Goal: Task Accomplishment & Management: Use online tool/utility

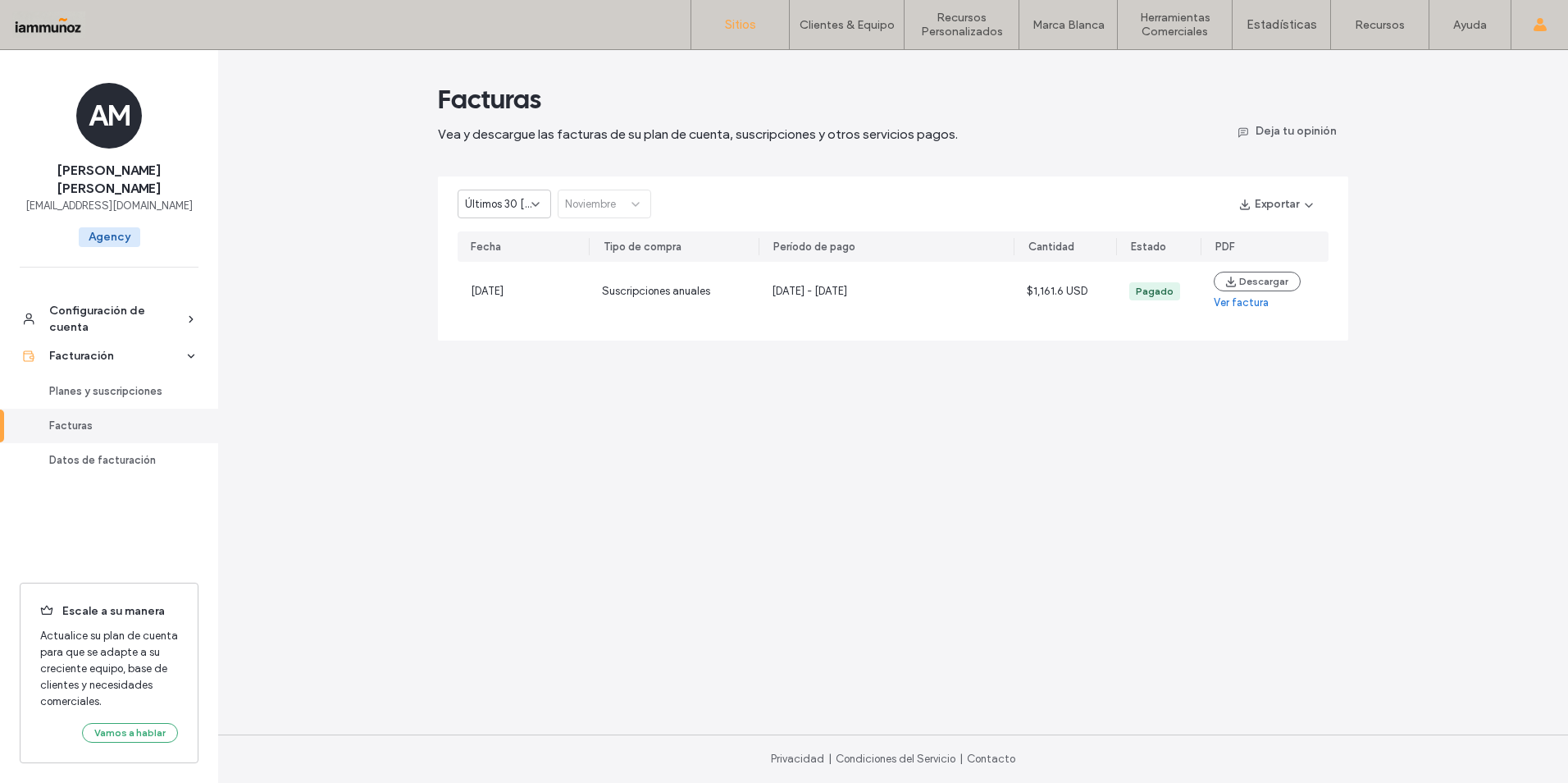
click at [727, 26] on label "Sitios" at bounding box center [740, 24] width 31 height 15
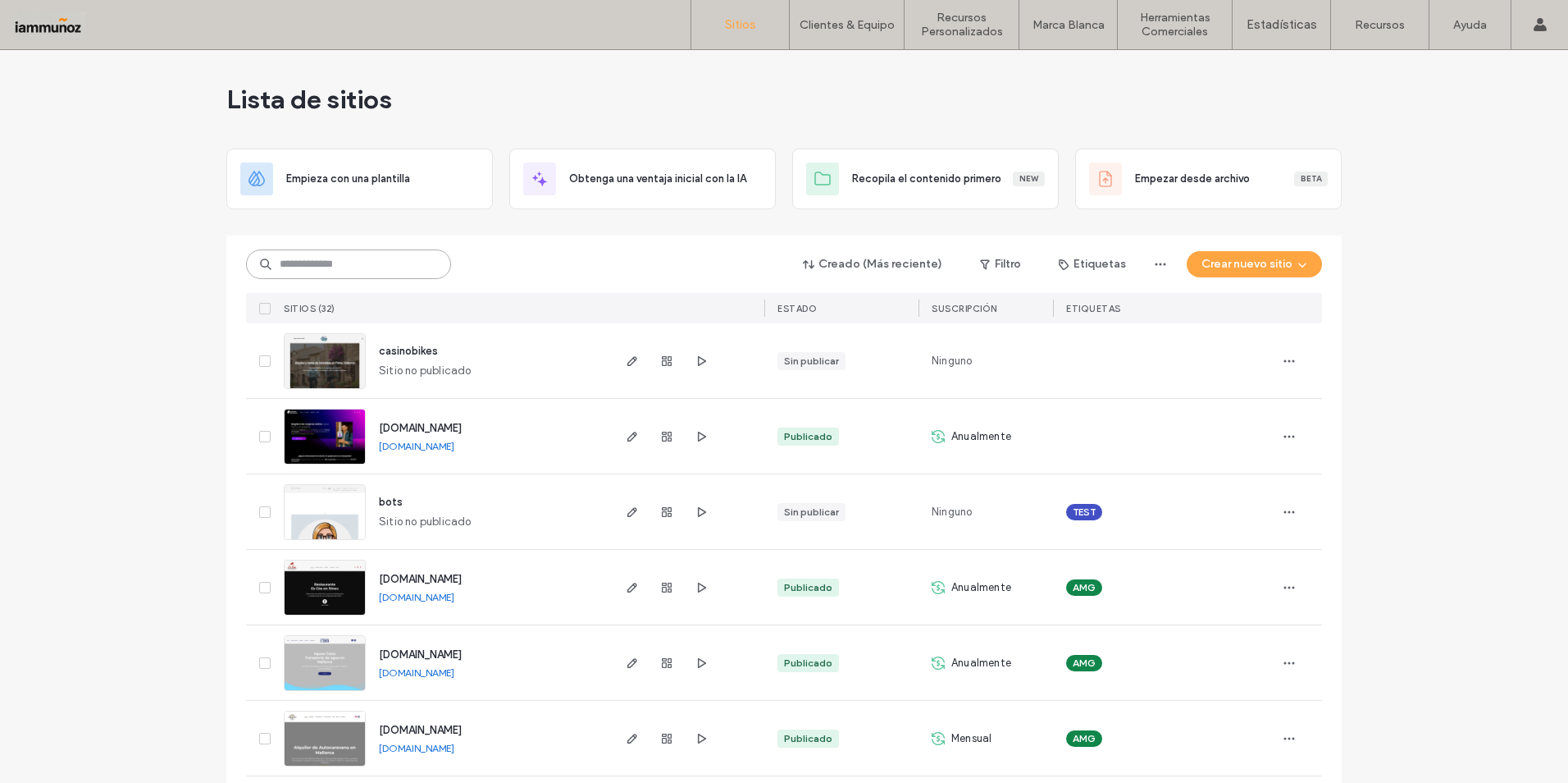
click at [334, 259] on input at bounding box center [348, 264] width 205 height 30
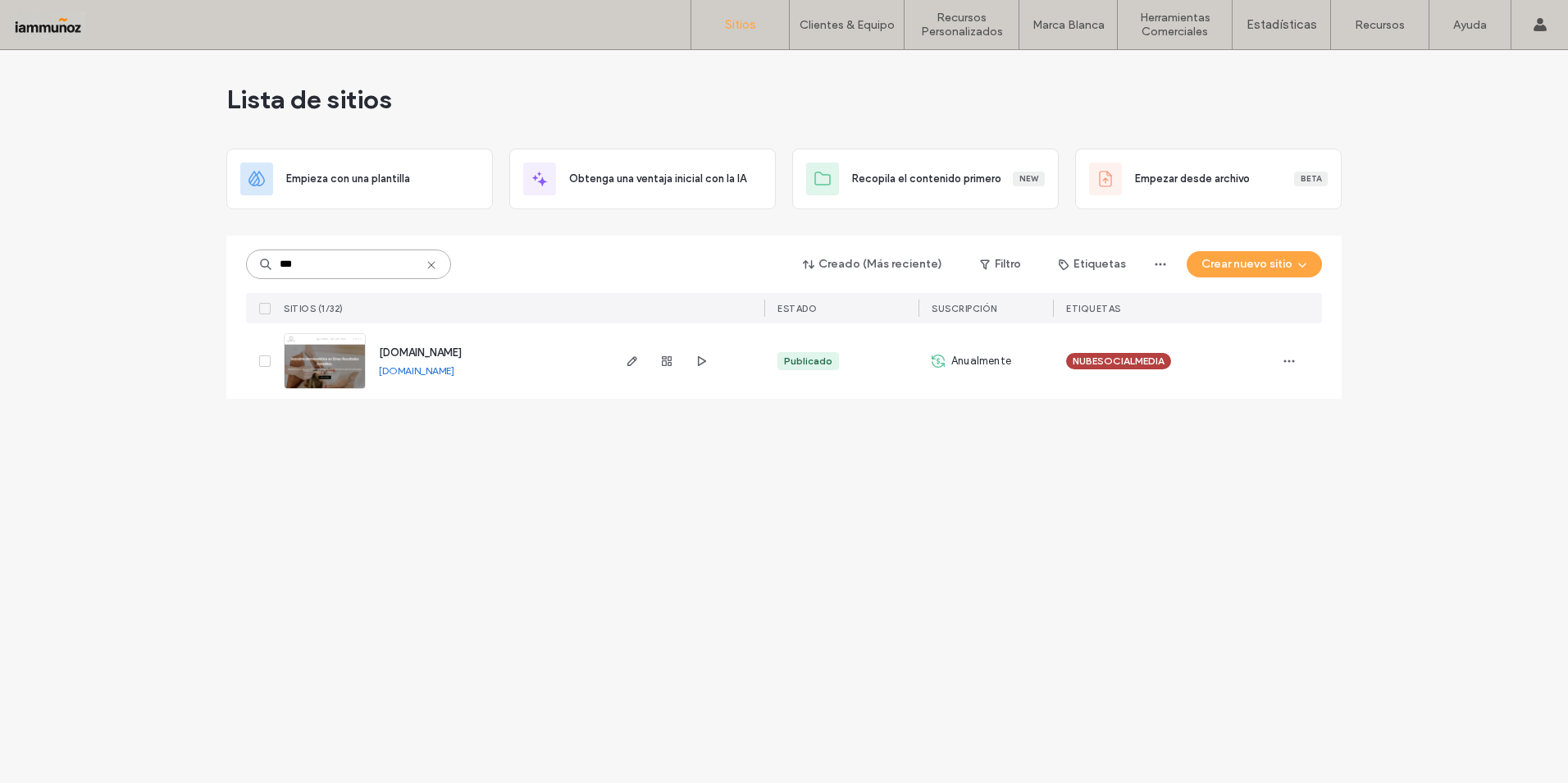
type input "***"
click at [314, 363] on img at bounding box center [324, 389] width 80 height 111
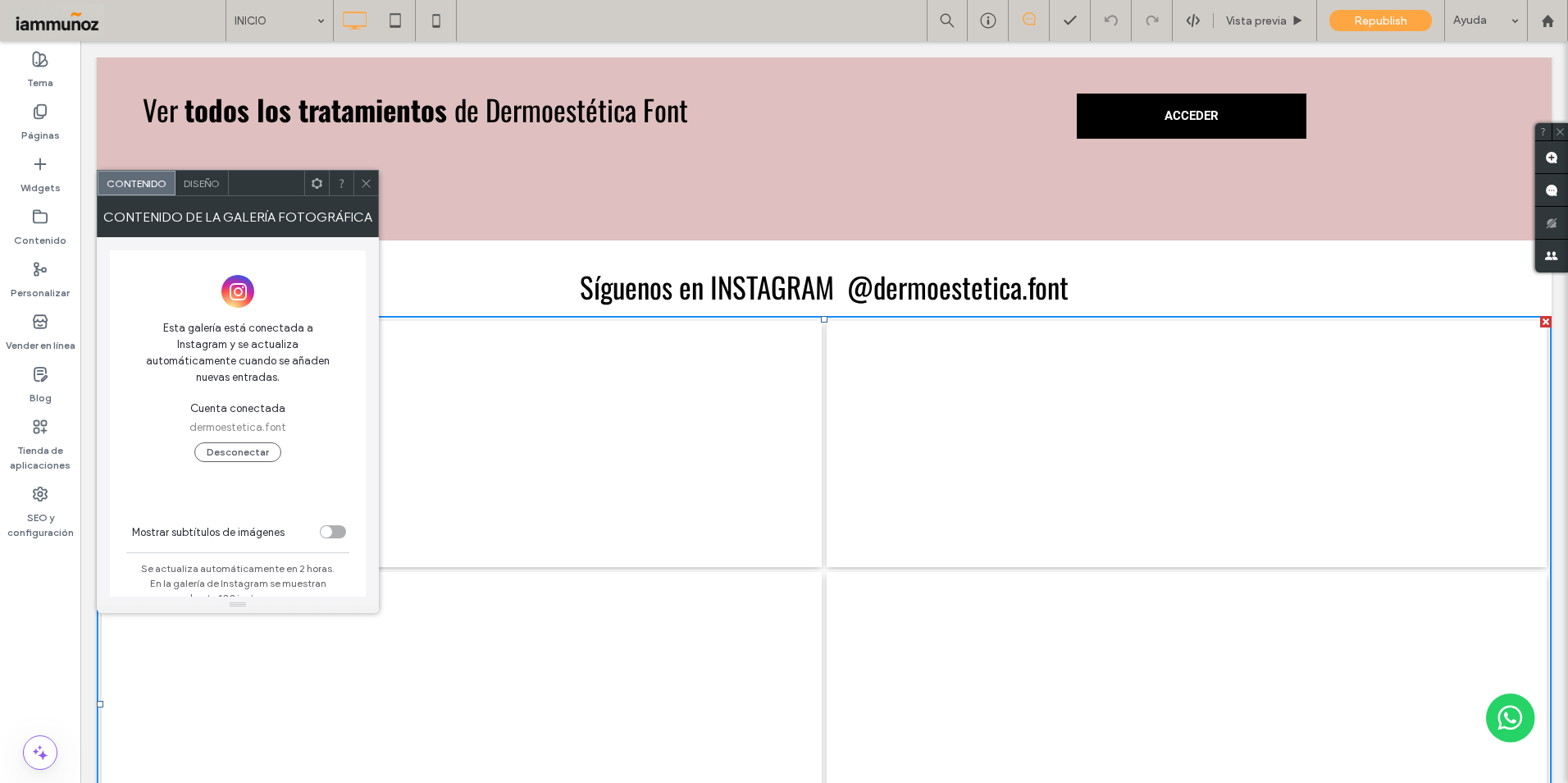
scroll to position [1559, 0]
click at [334, 525] on div "toggle" at bounding box center [332, 531] width 26 height 13
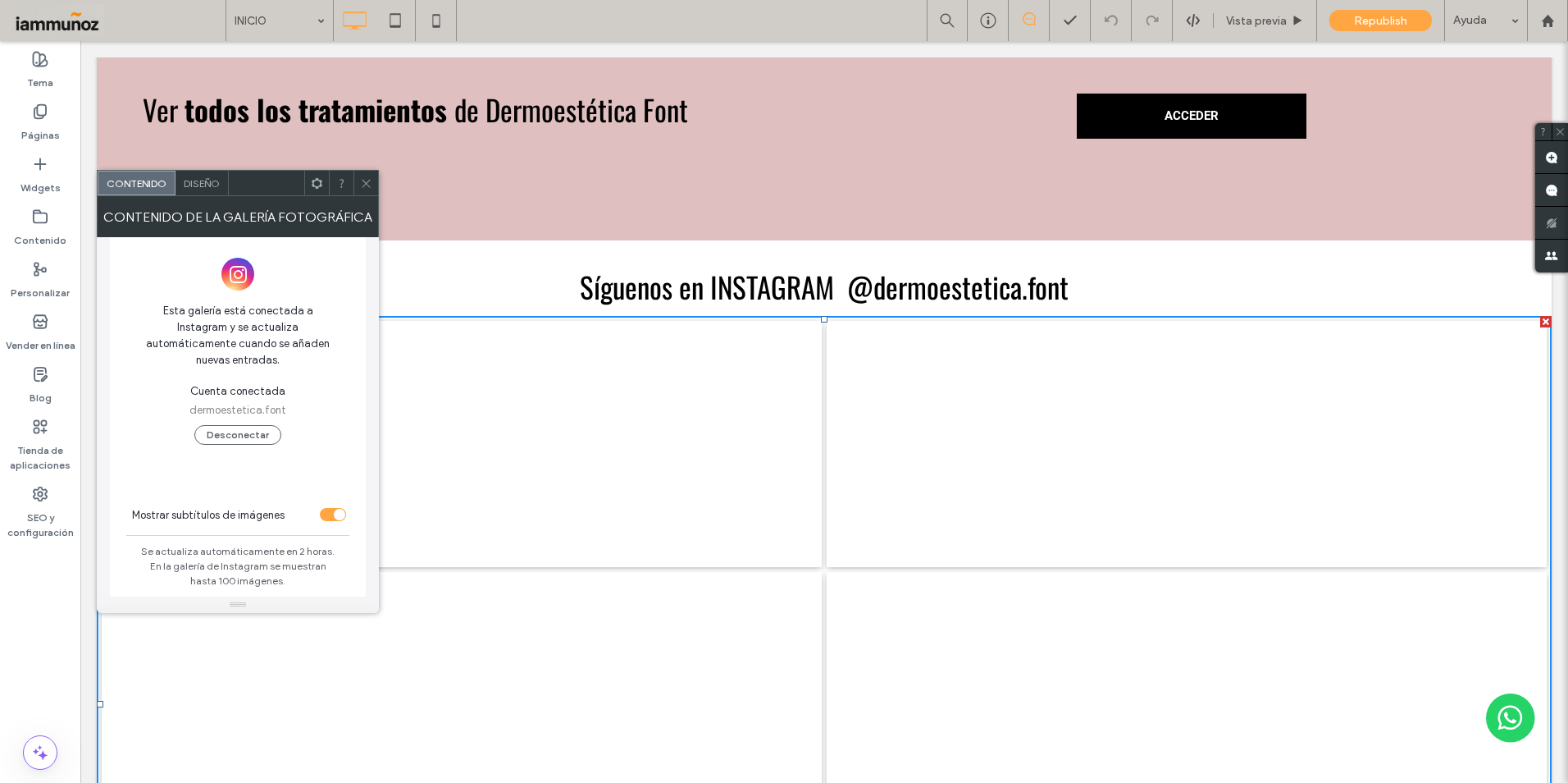
click at [328, 508] on div "toggle" at bounding box center [332, 514] width 26 height 13
click at [201, 196] on div "Contenido Diseño" at bounding box center [238, 183] width 282 height 26
click at [203, 191] on div "Diseño" at bounding box center [202, 183] width 54 height 25
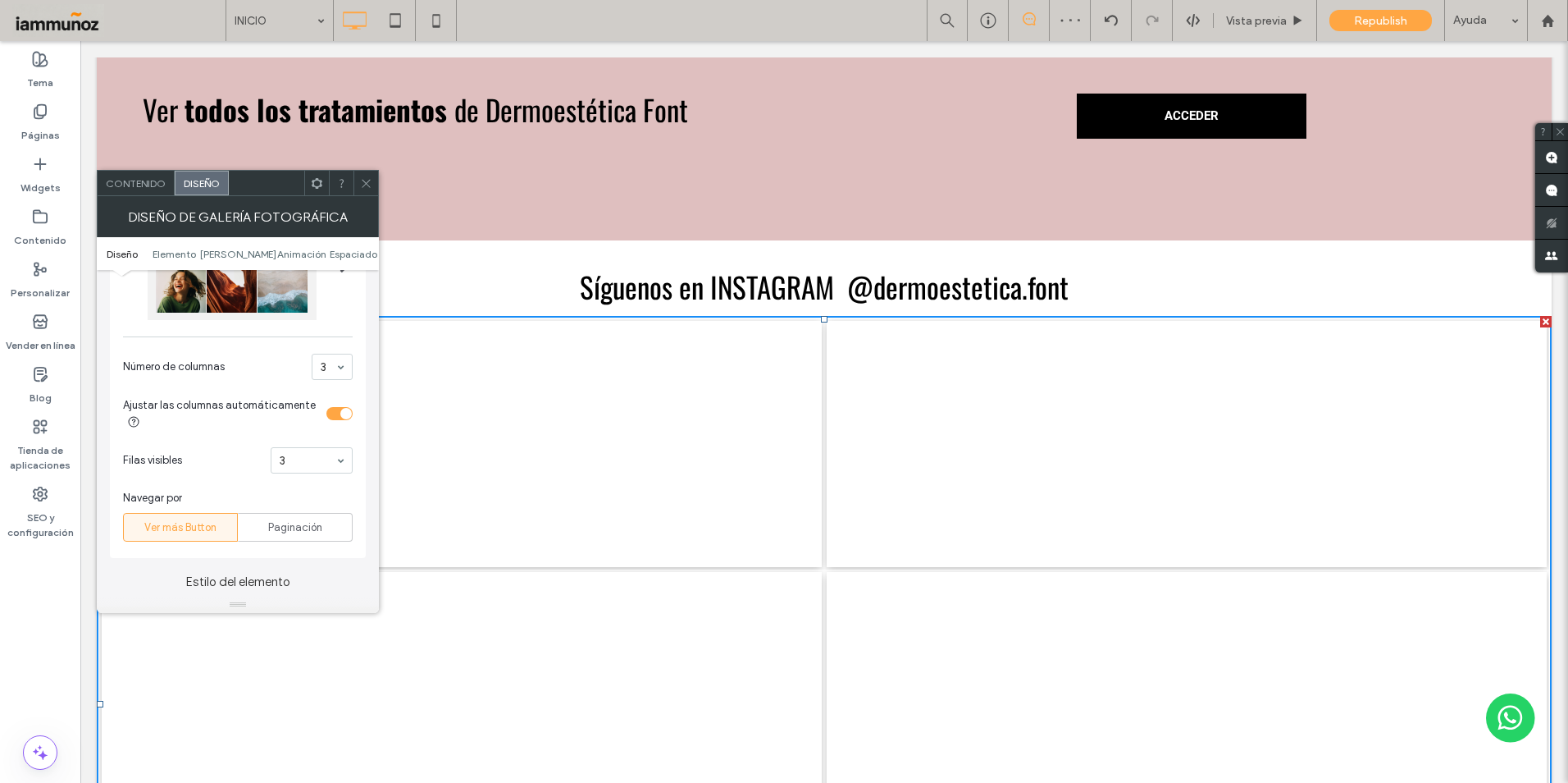
scroll to position [246, 0]
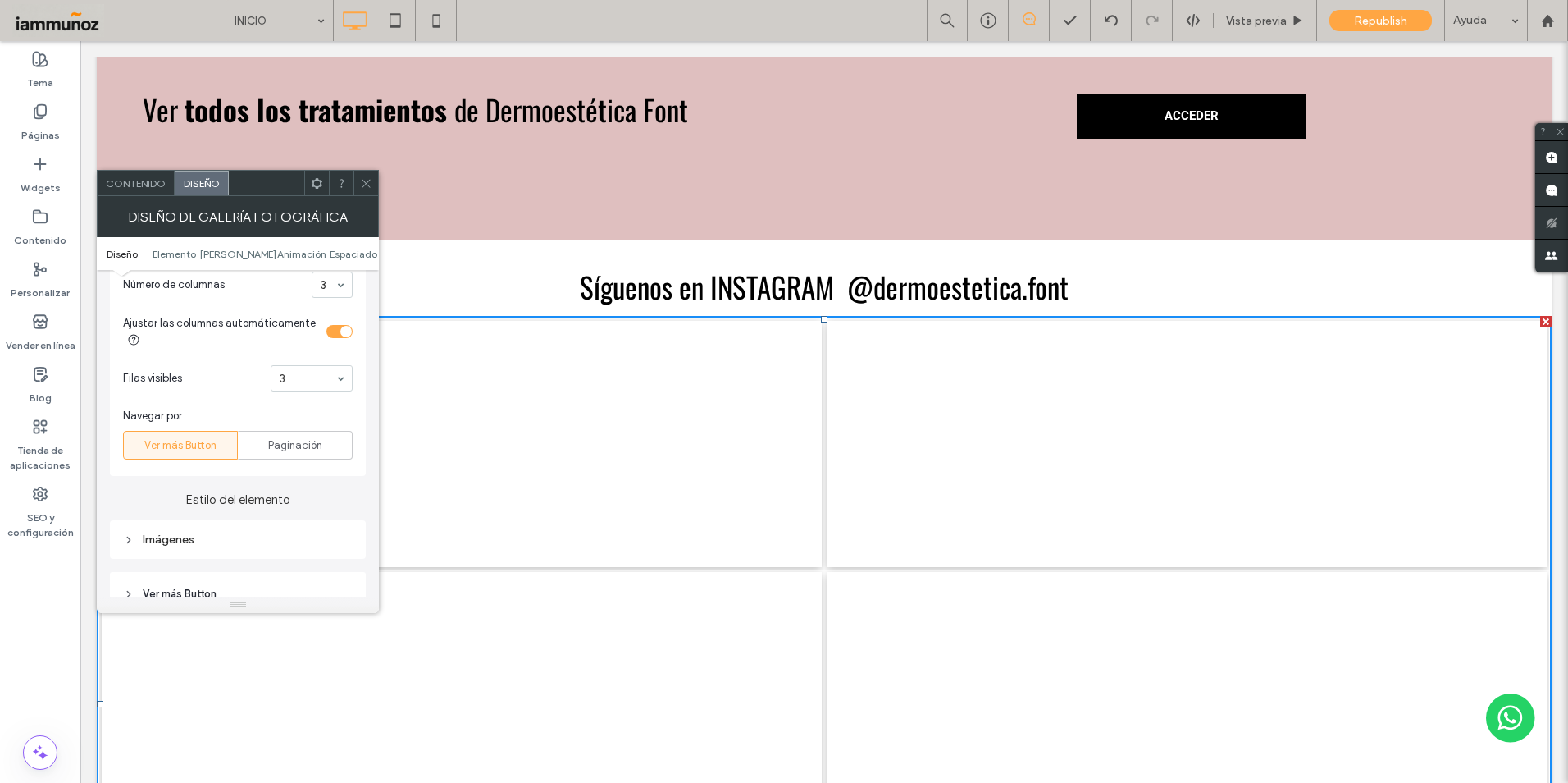
click at [171, 544] on div "Imágenes" at bounding box center [237, 539] width 229 height 14
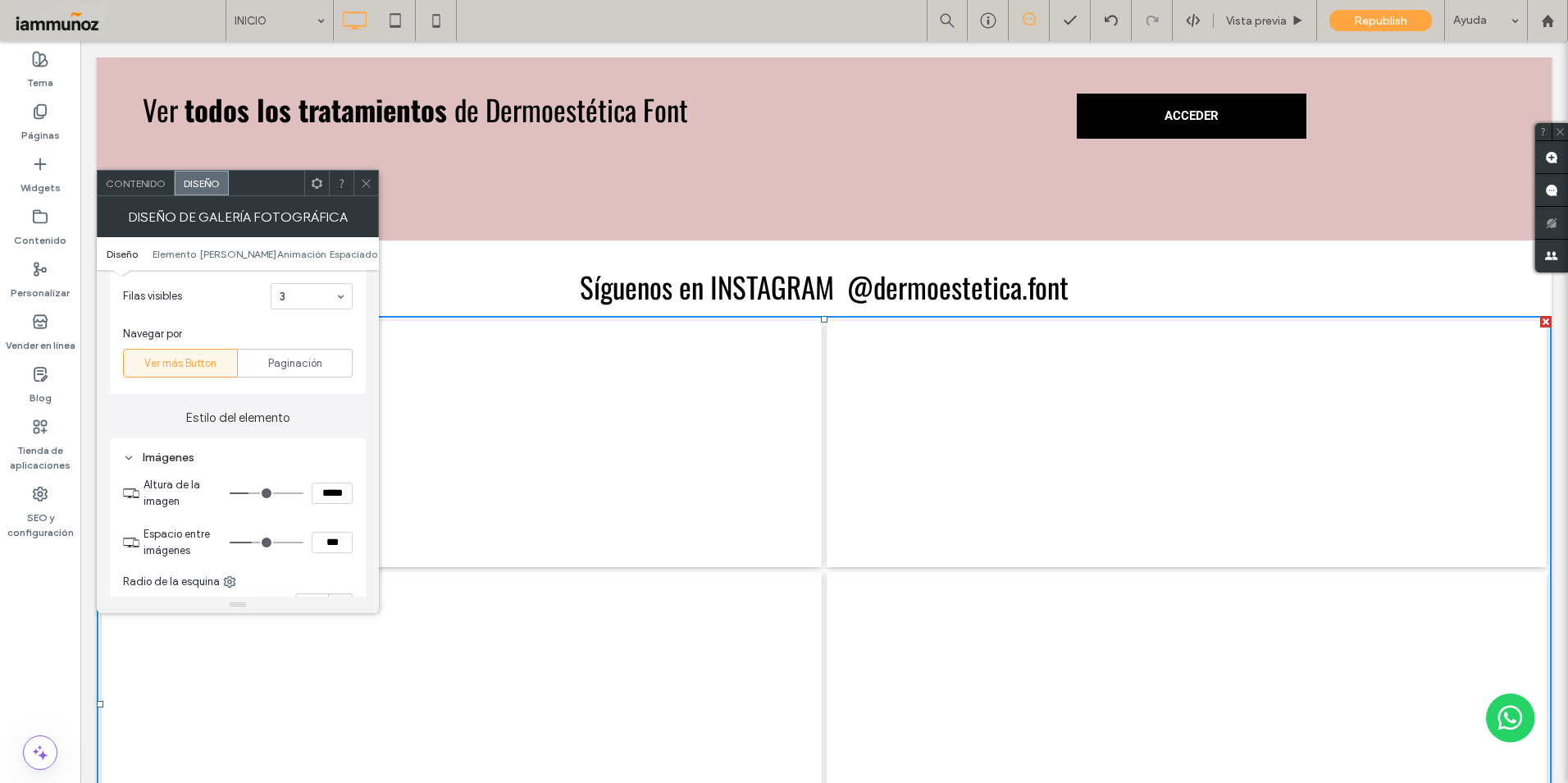
scroll to position [492, 0]
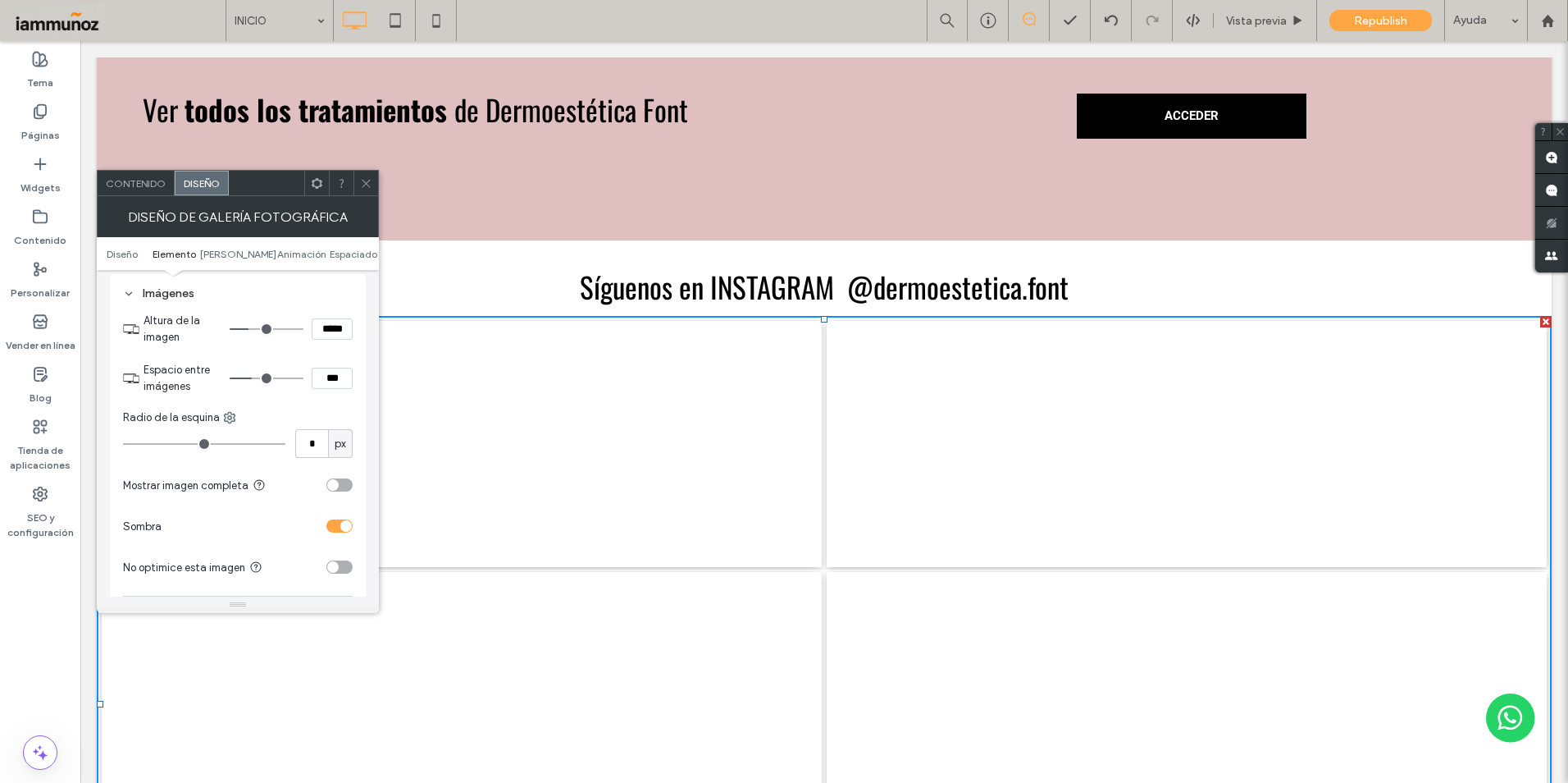
click at [336, 487] on div "toggle" at bounding box center [333, 485] width 12 height 12
click at [337, 528] on div "toggle" at bounding box center [339, 525] width 26 height 13
click at [337, 526] on div "toggle" at bounding box center [333, 526] width 12 height 12
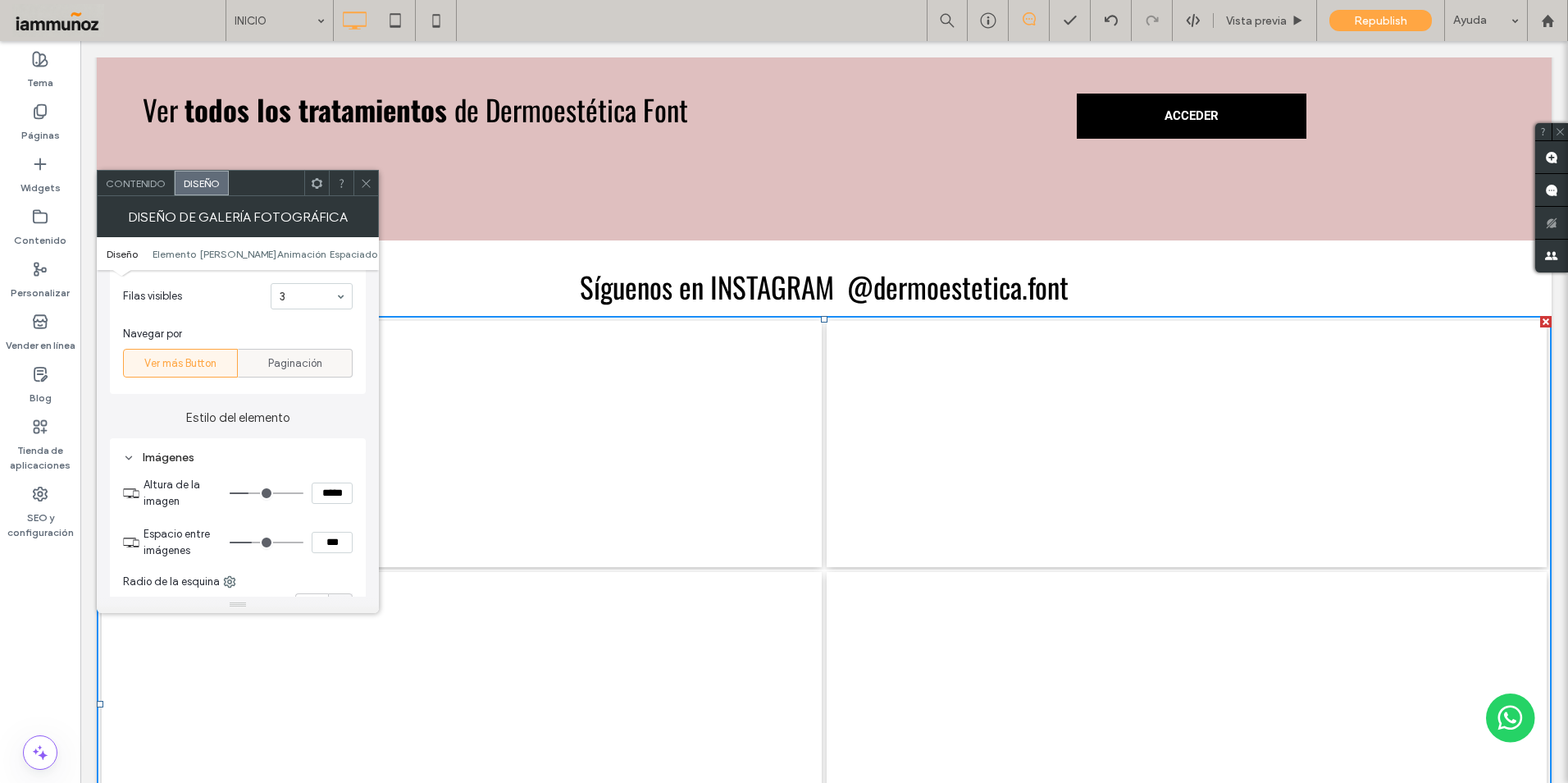
click at [286, 370] on span "Paginación" at bounding box center [295, 363] width 55 height 17
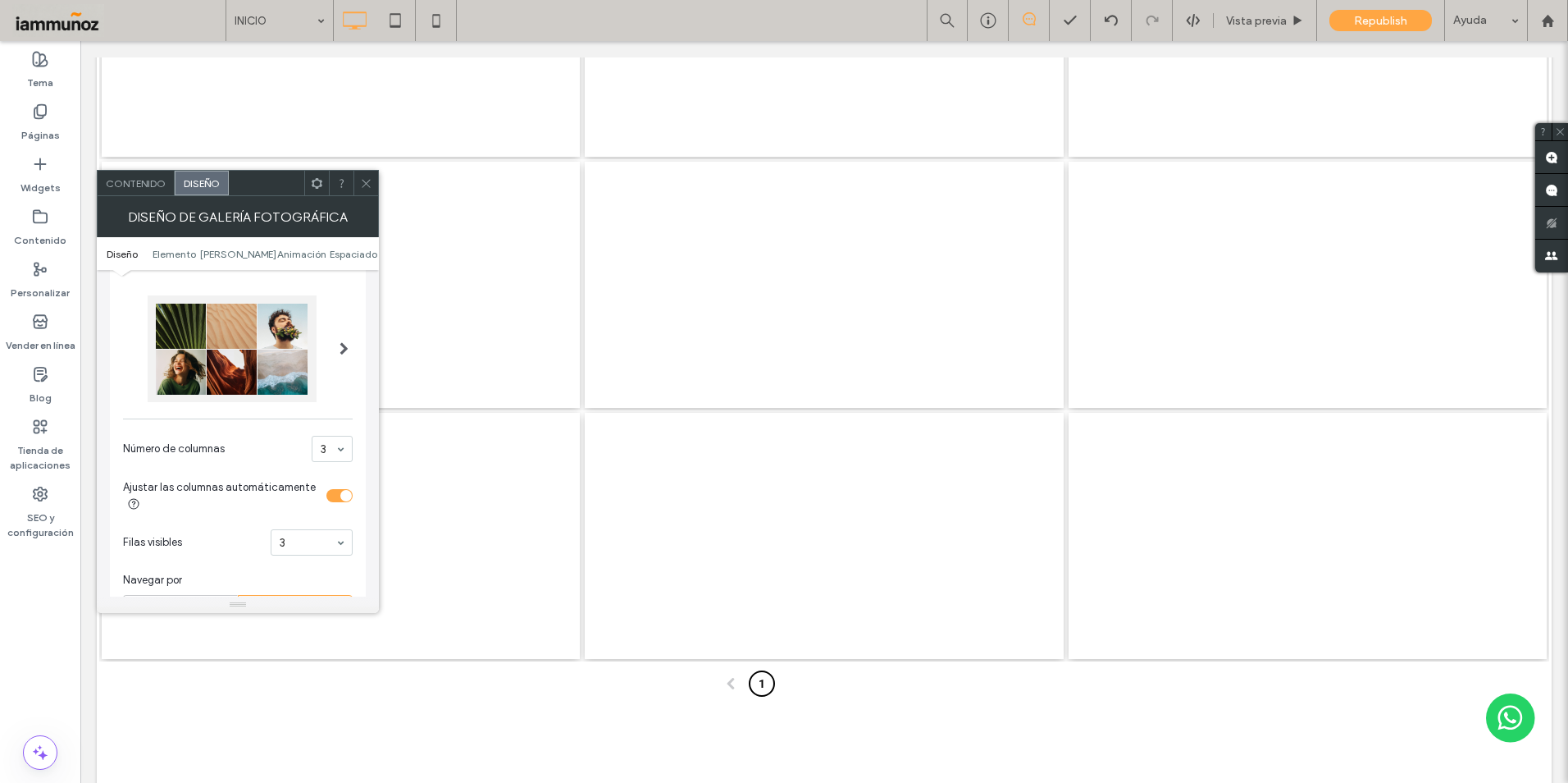
scroll to position [0, 0]
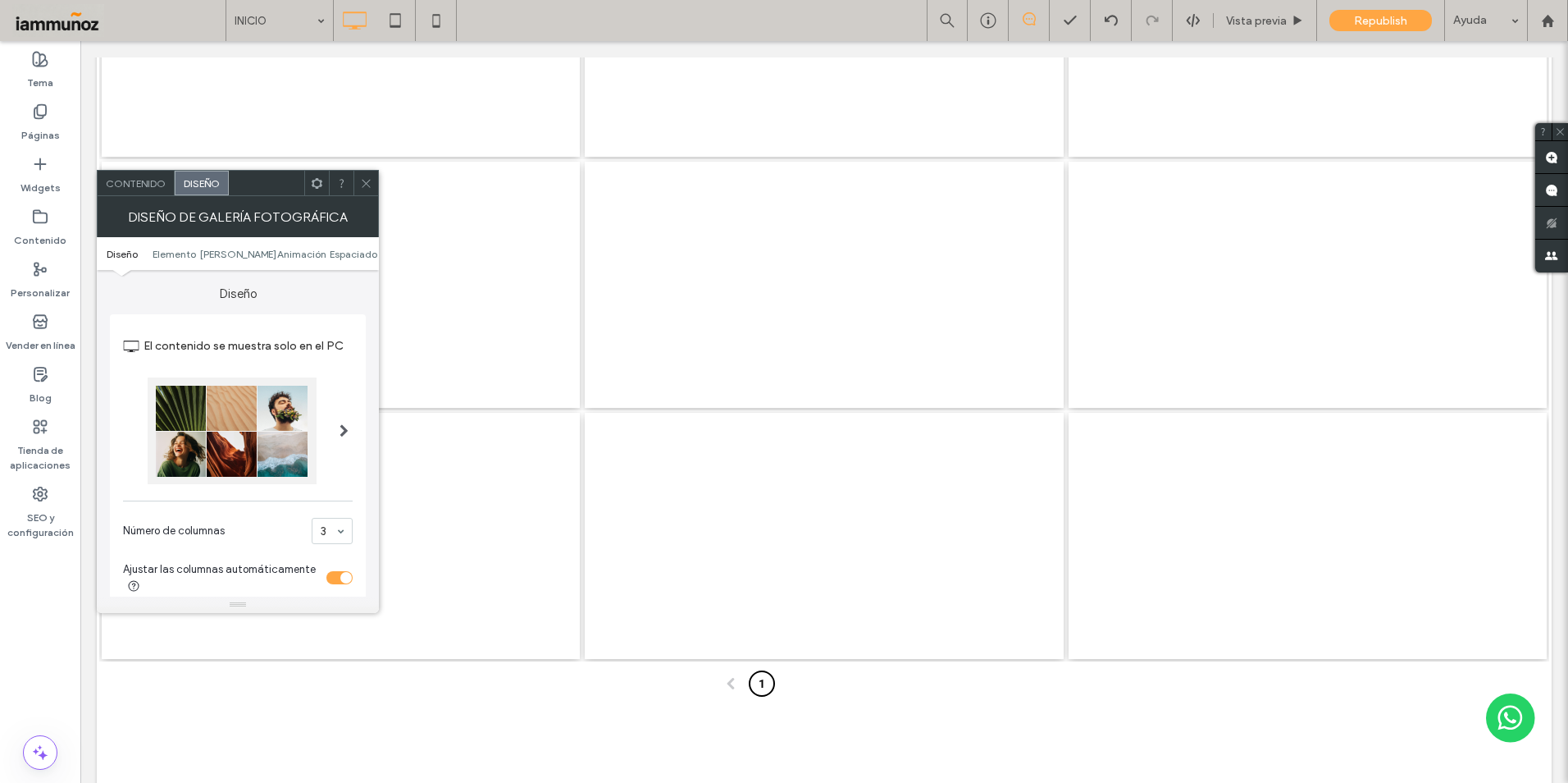
click at [361, 187] on icon at bounding box center [366, 184] width 12 height 12
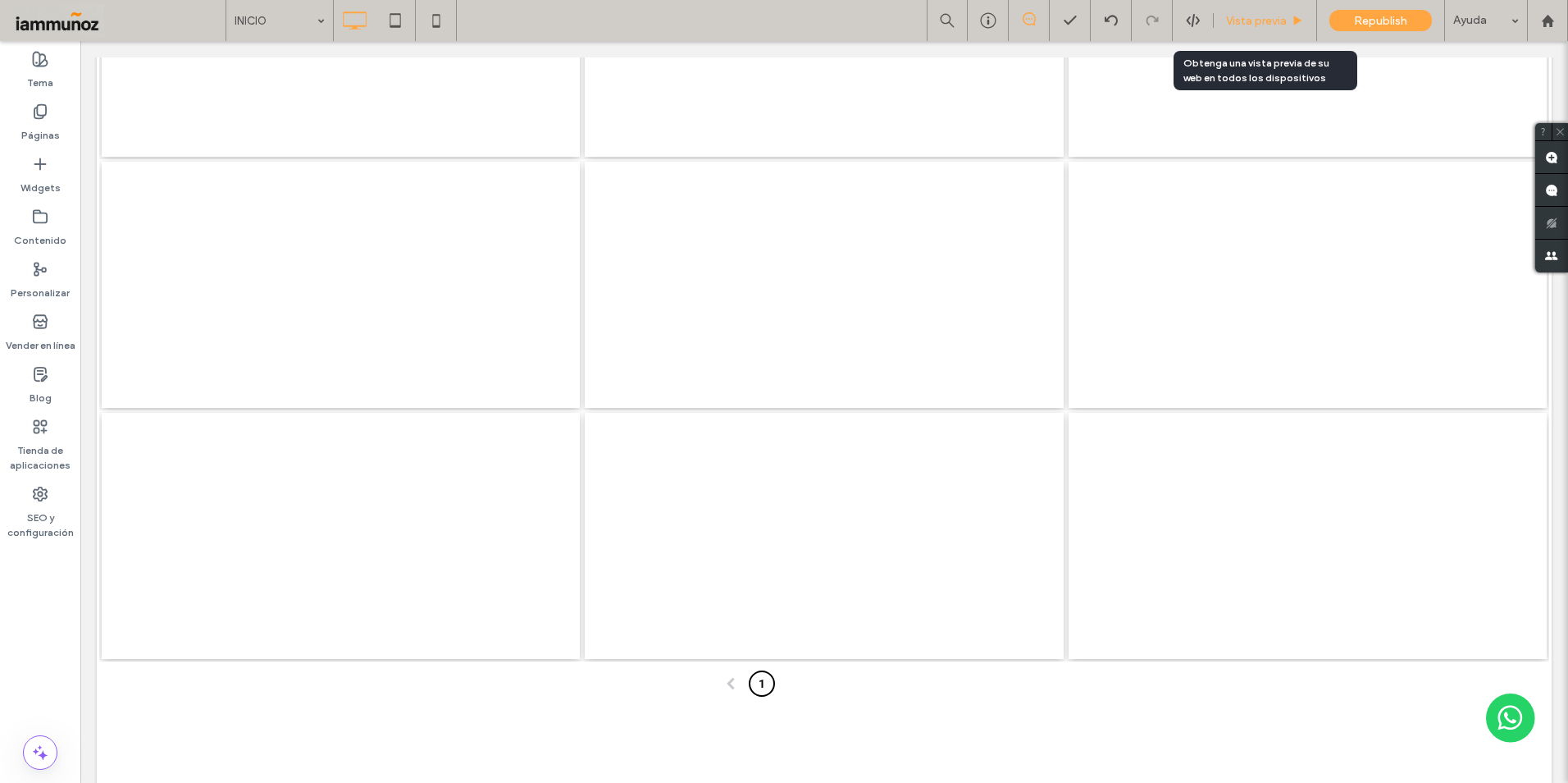
click at [1250, 26] on span "Vista previa" at bounding box center [1256, 21] width 60 height 14
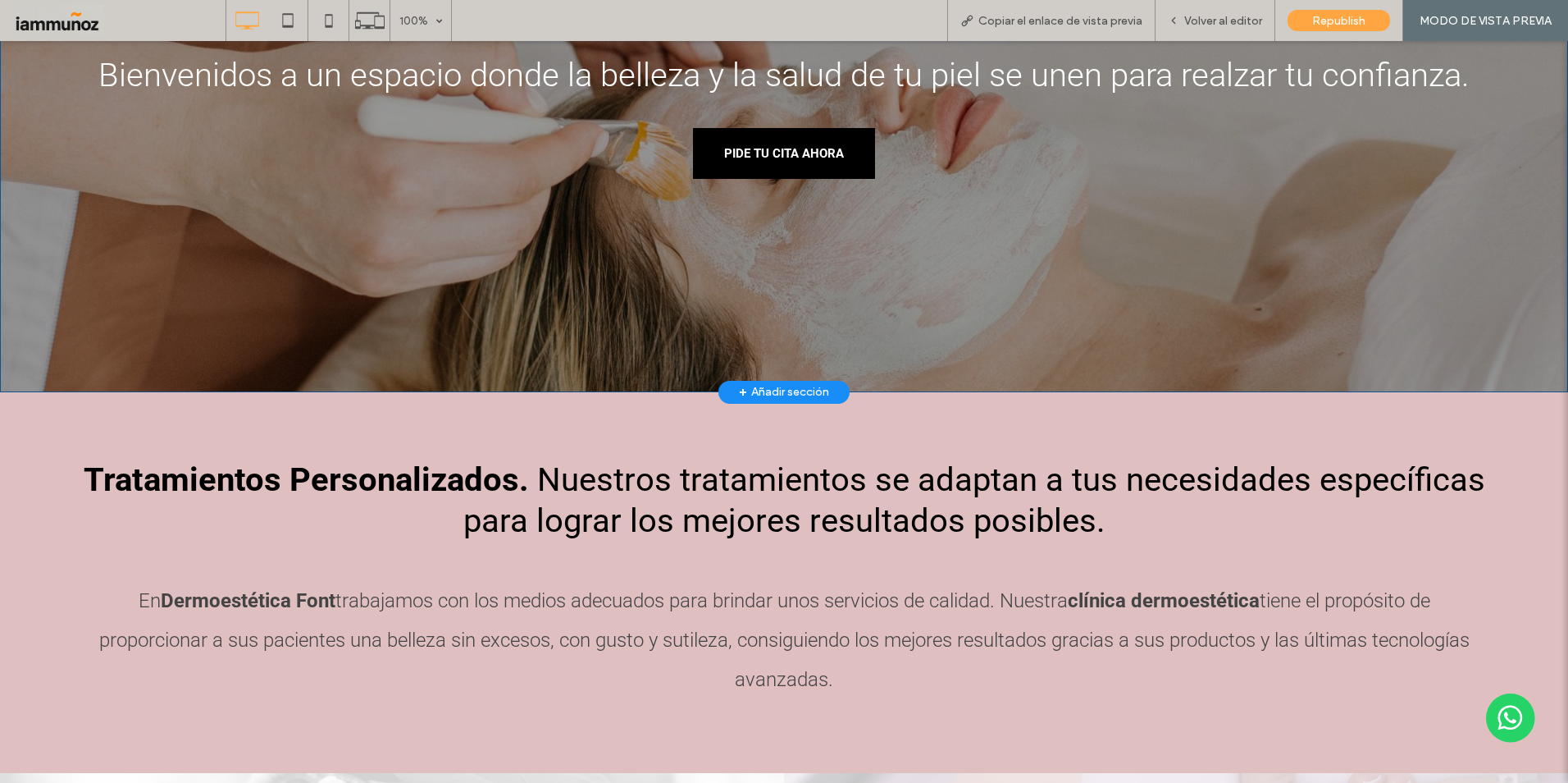
scroll to position [492, 0]
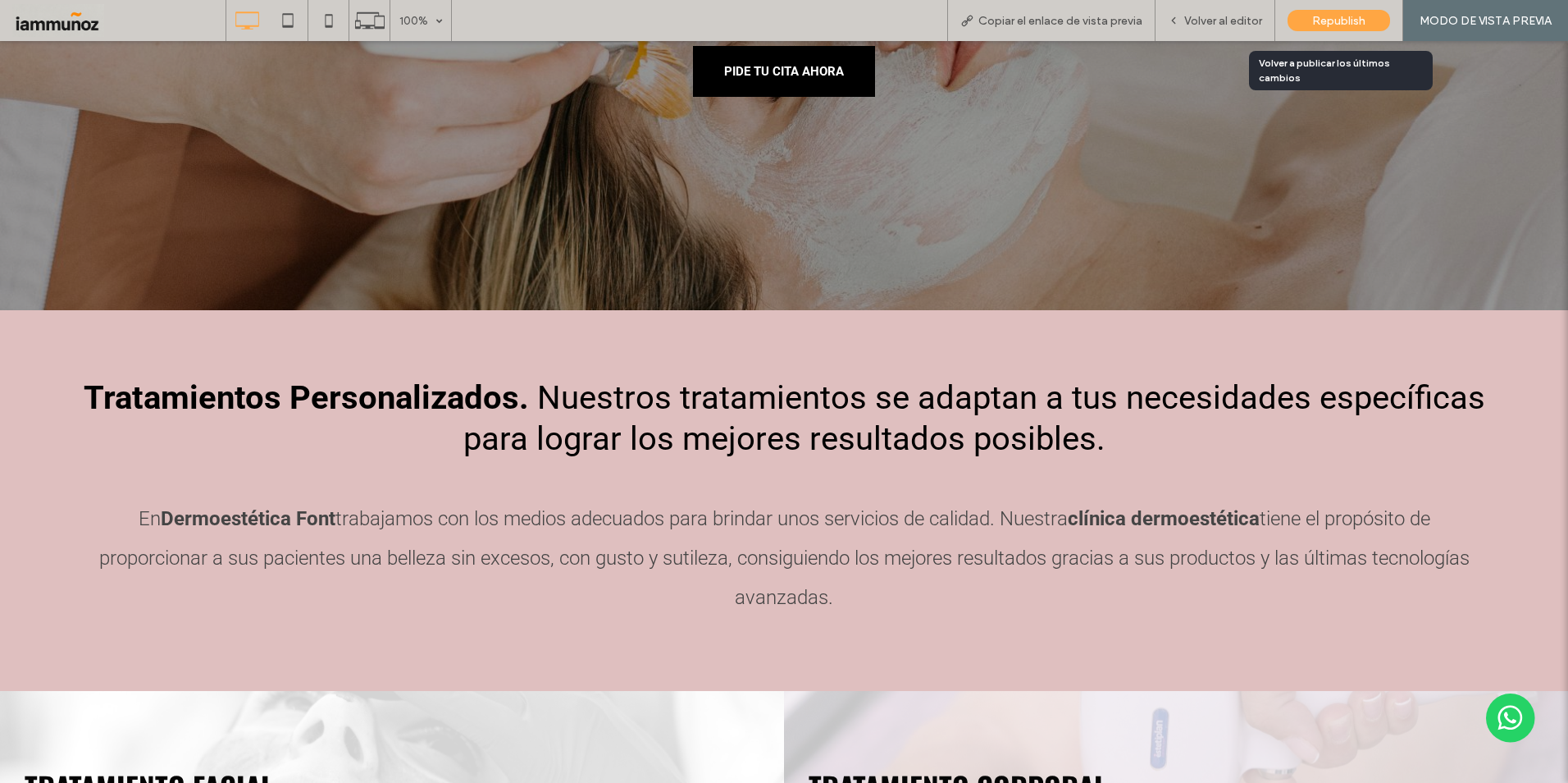
click at [1333, 25] on span "Republish" at bounding box center [1339, 21] width 54 height 14
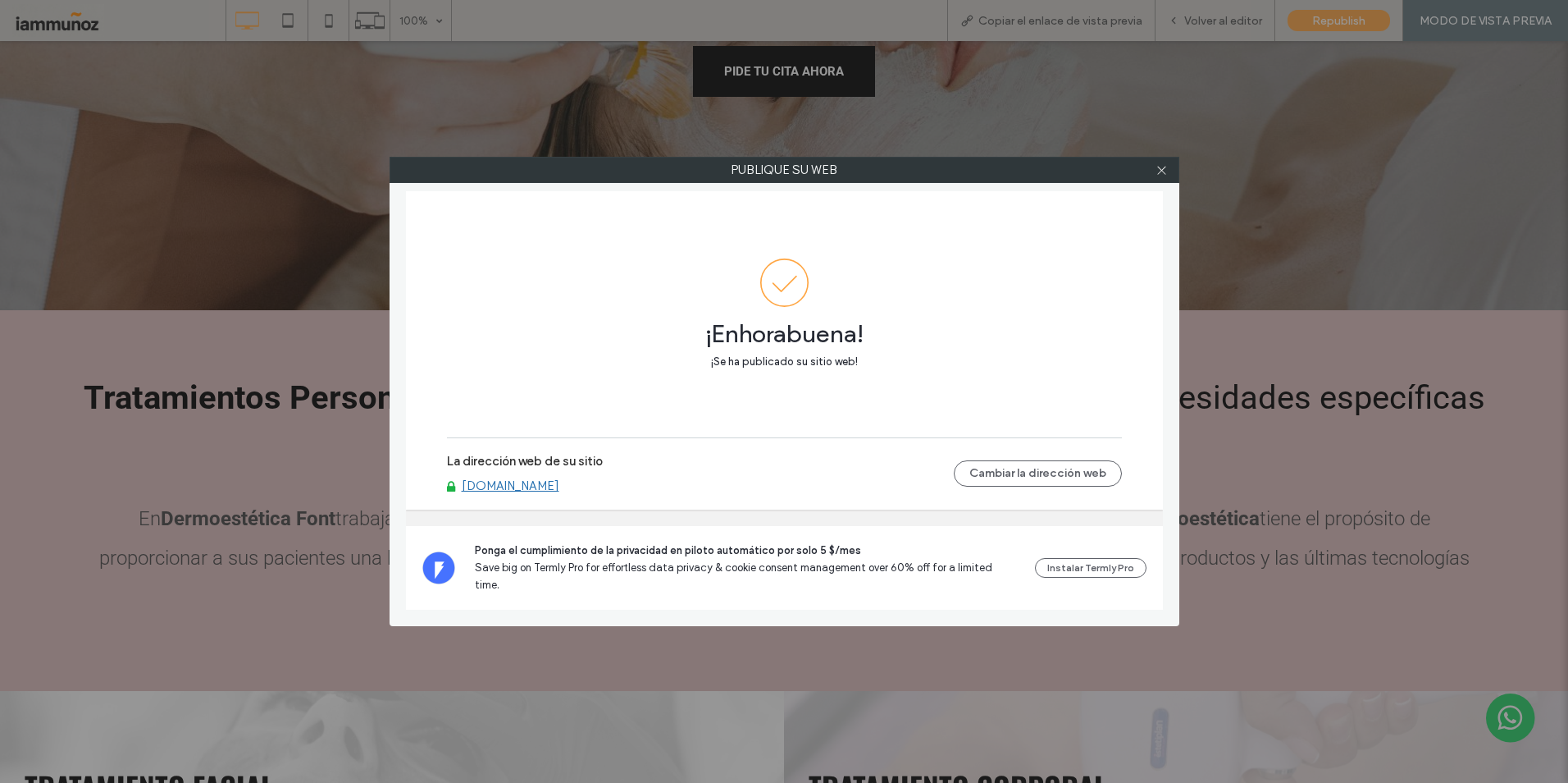
click at [559, 493] on link "[DOMAIN_NAME]" at bounding box center [510, 485] width 97 height 15
click at [1158, 170] on icon at bounding box center [1161, 170] width 12 height 12
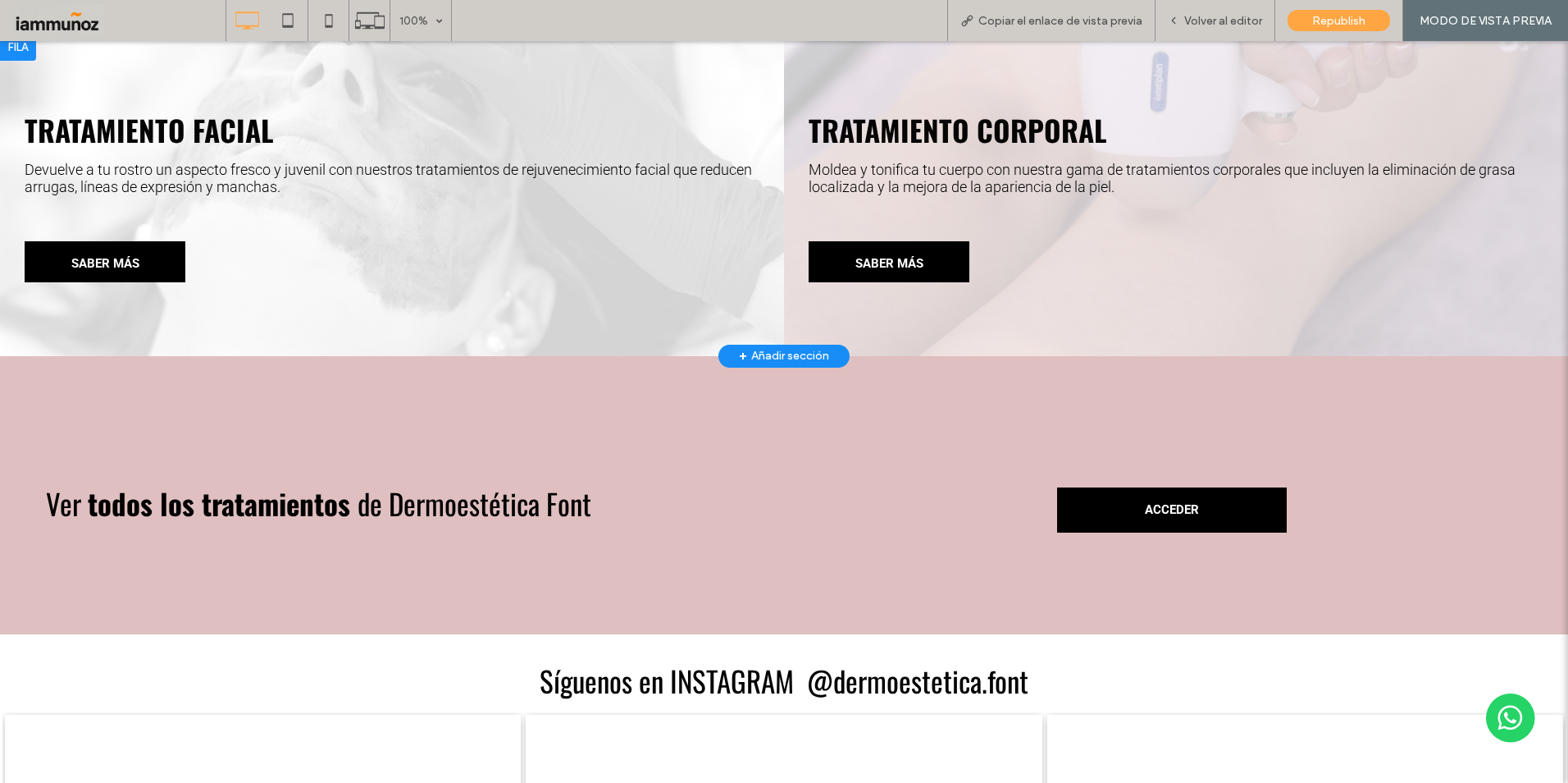
scroll to position [984, 0]
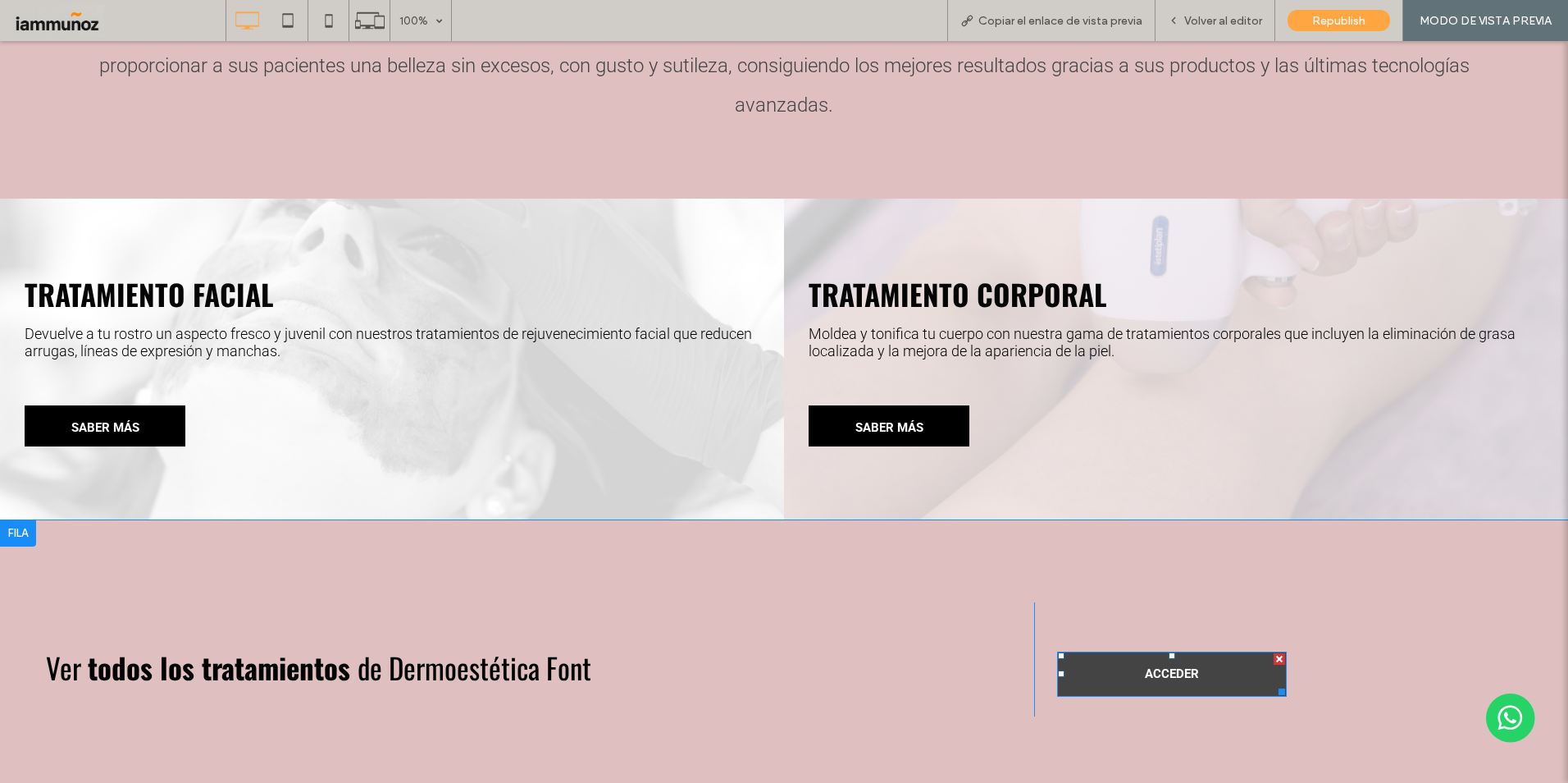
click at [1132, 683] on link "ACCEDER" at bounding box center [1171, 673] width 229 height 45
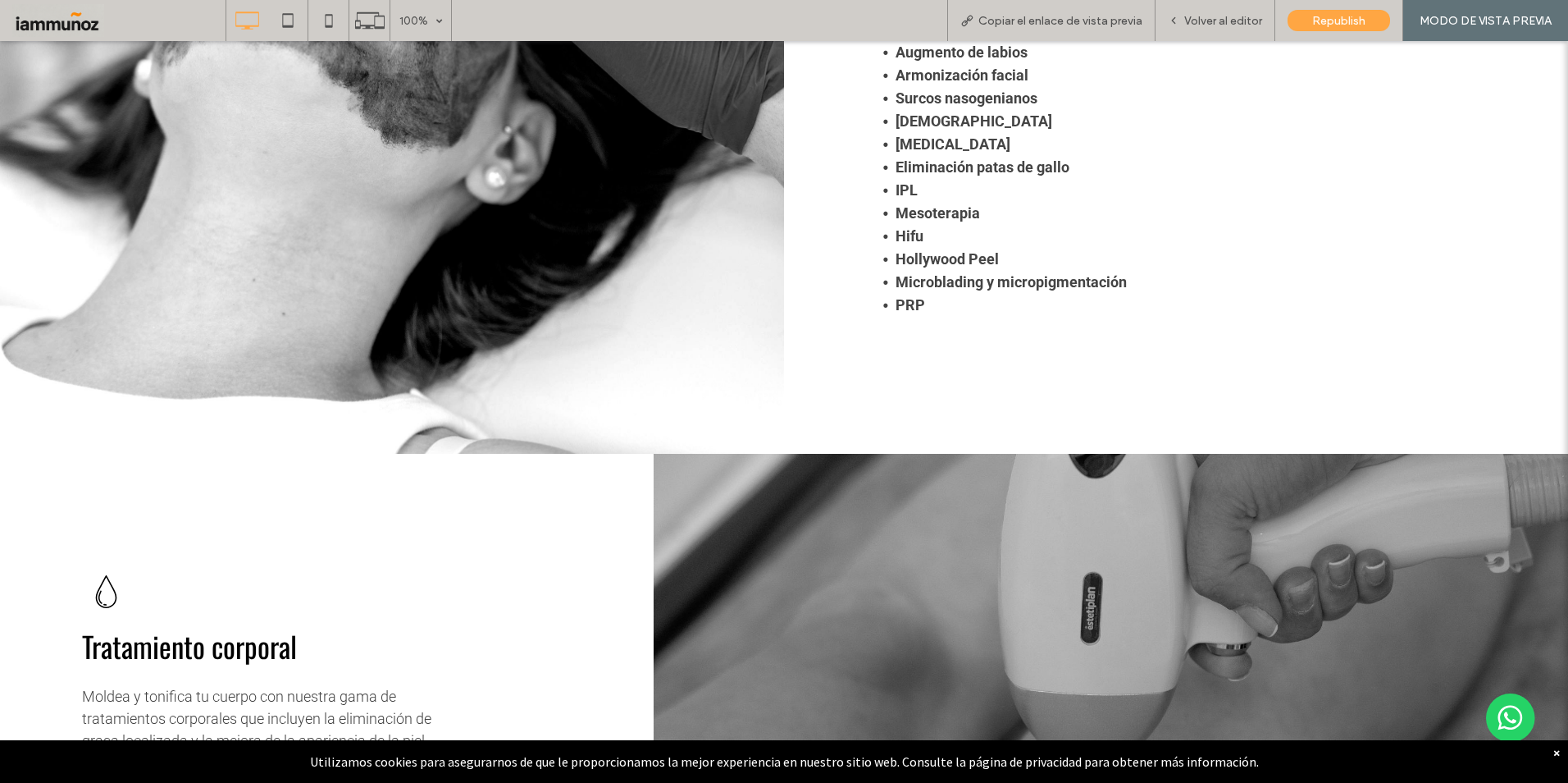
scroll to position [1148, 0]
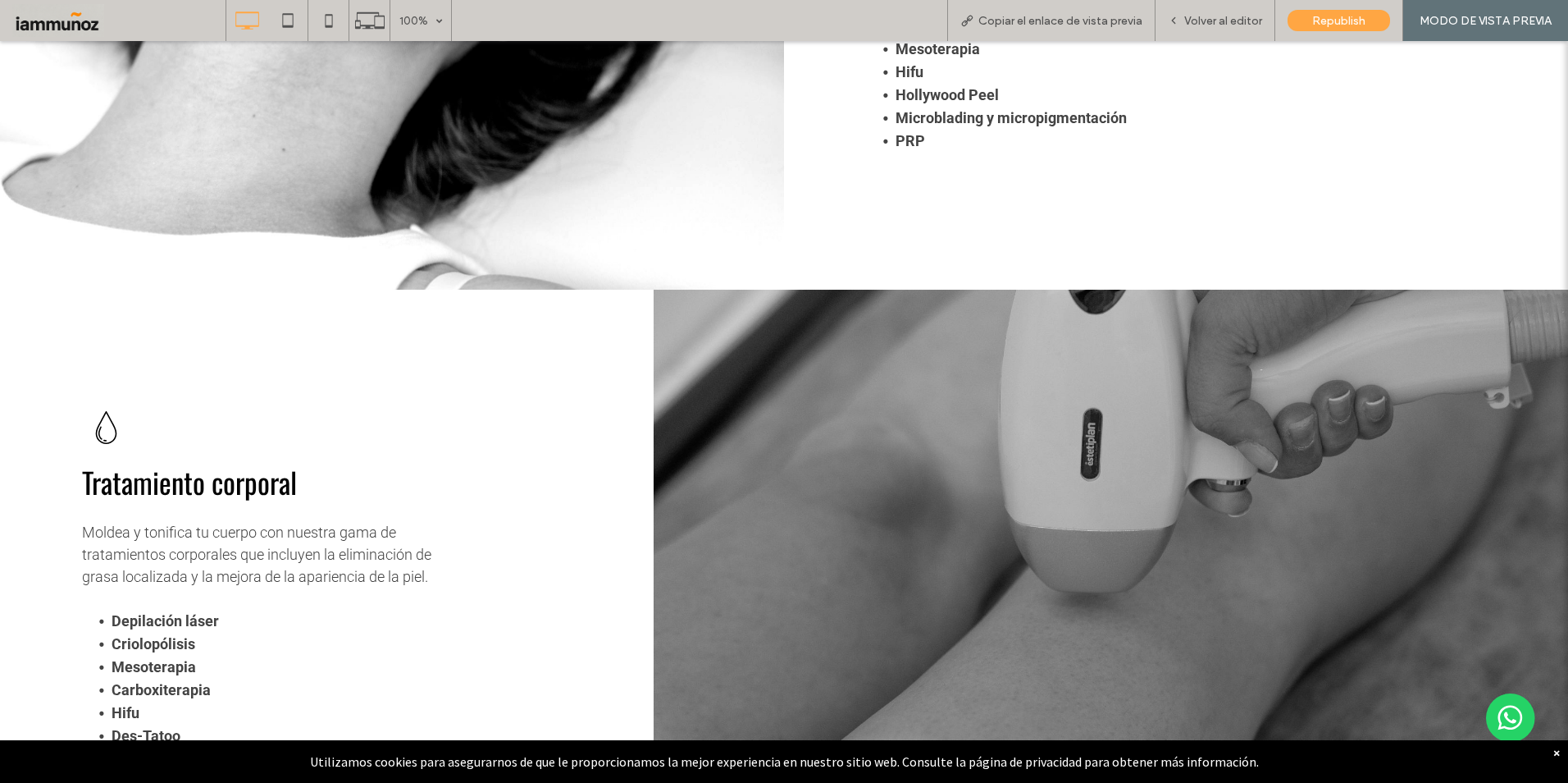
click at [1553, 751] on div "×" at bounding box center [1556, 752] width 7 height 17
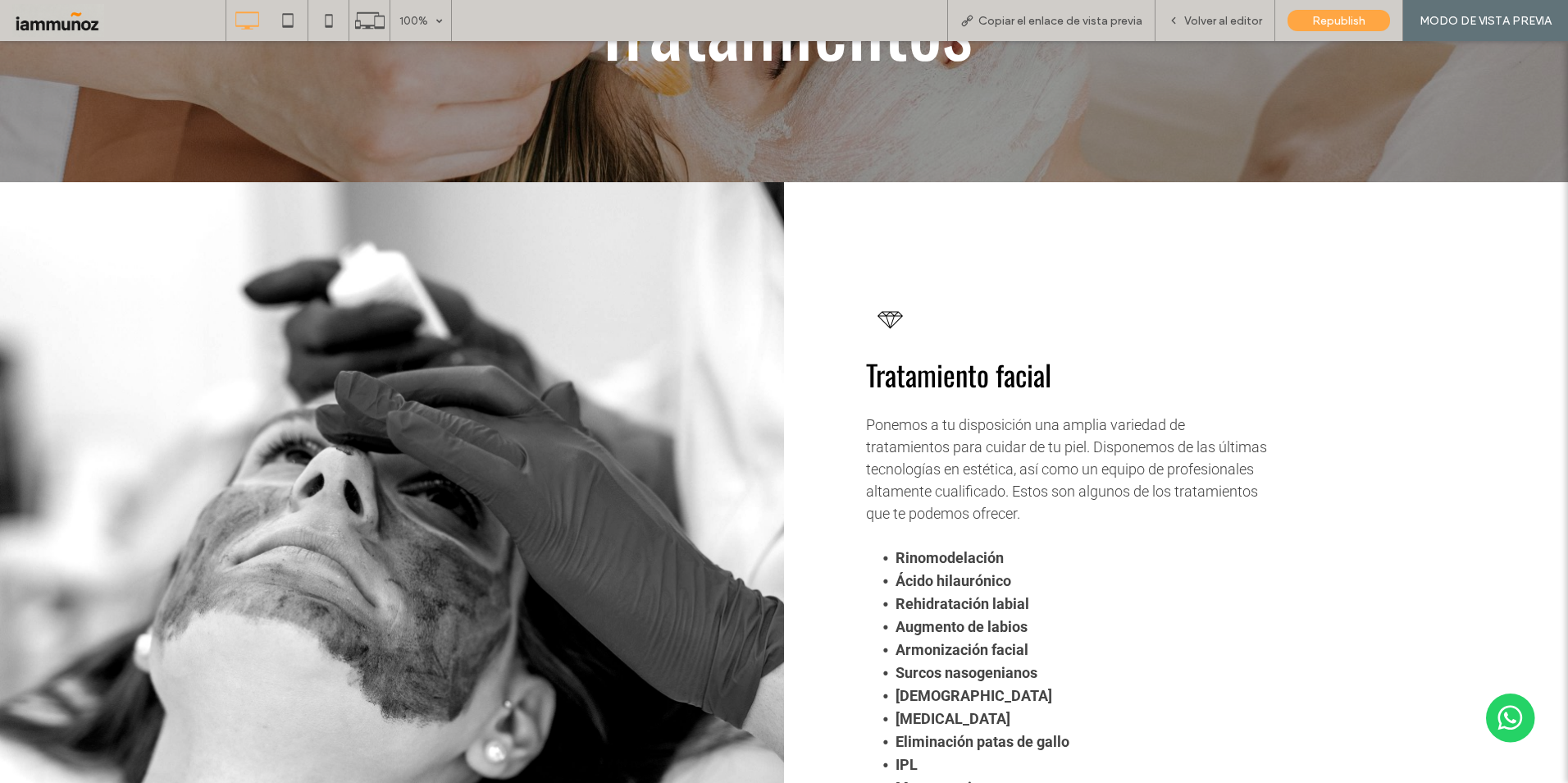
scroll to position [82, 0]
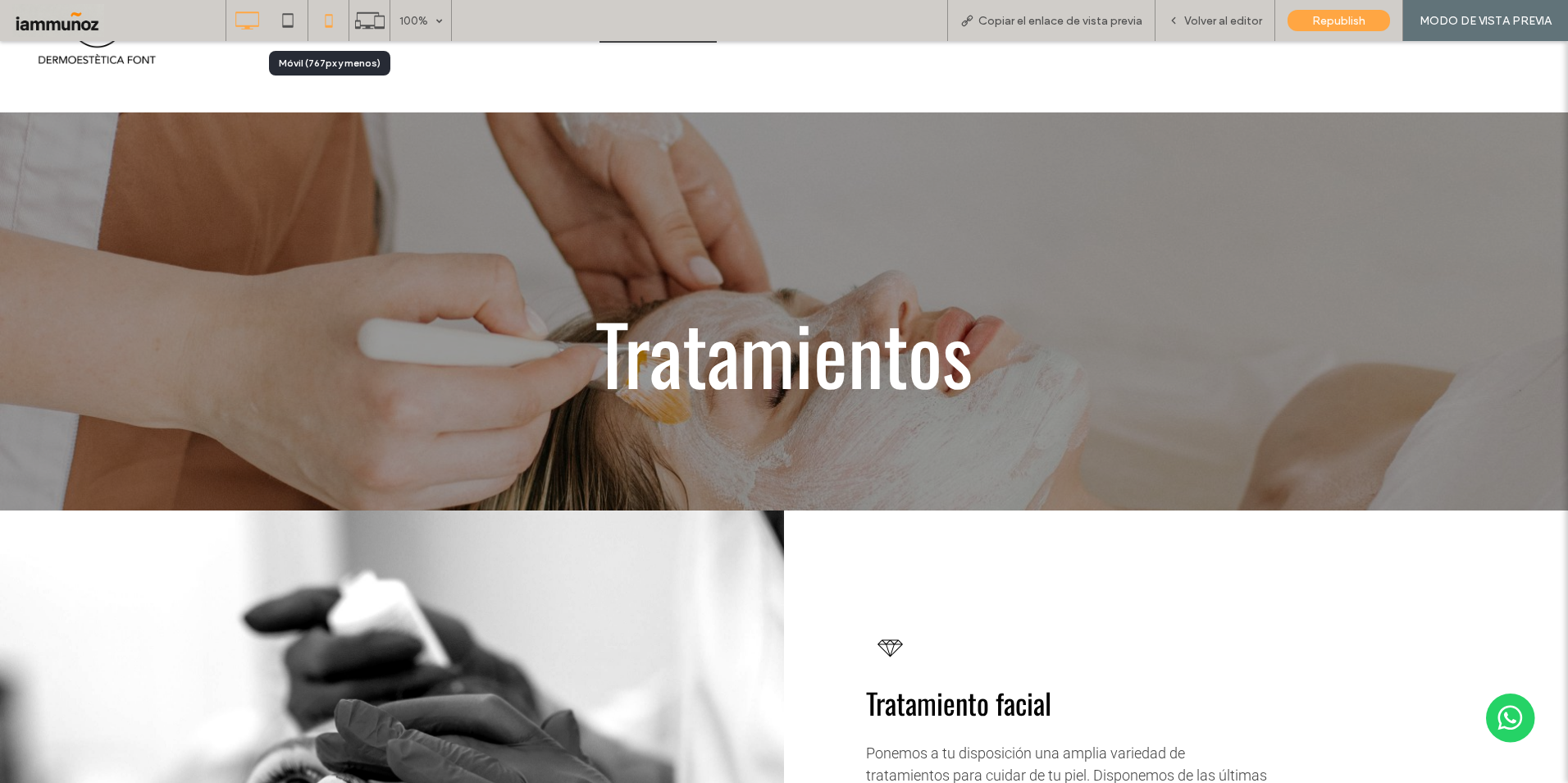
click at [328, 10] on icon at bounding box center [328, 20] width 33 height 33
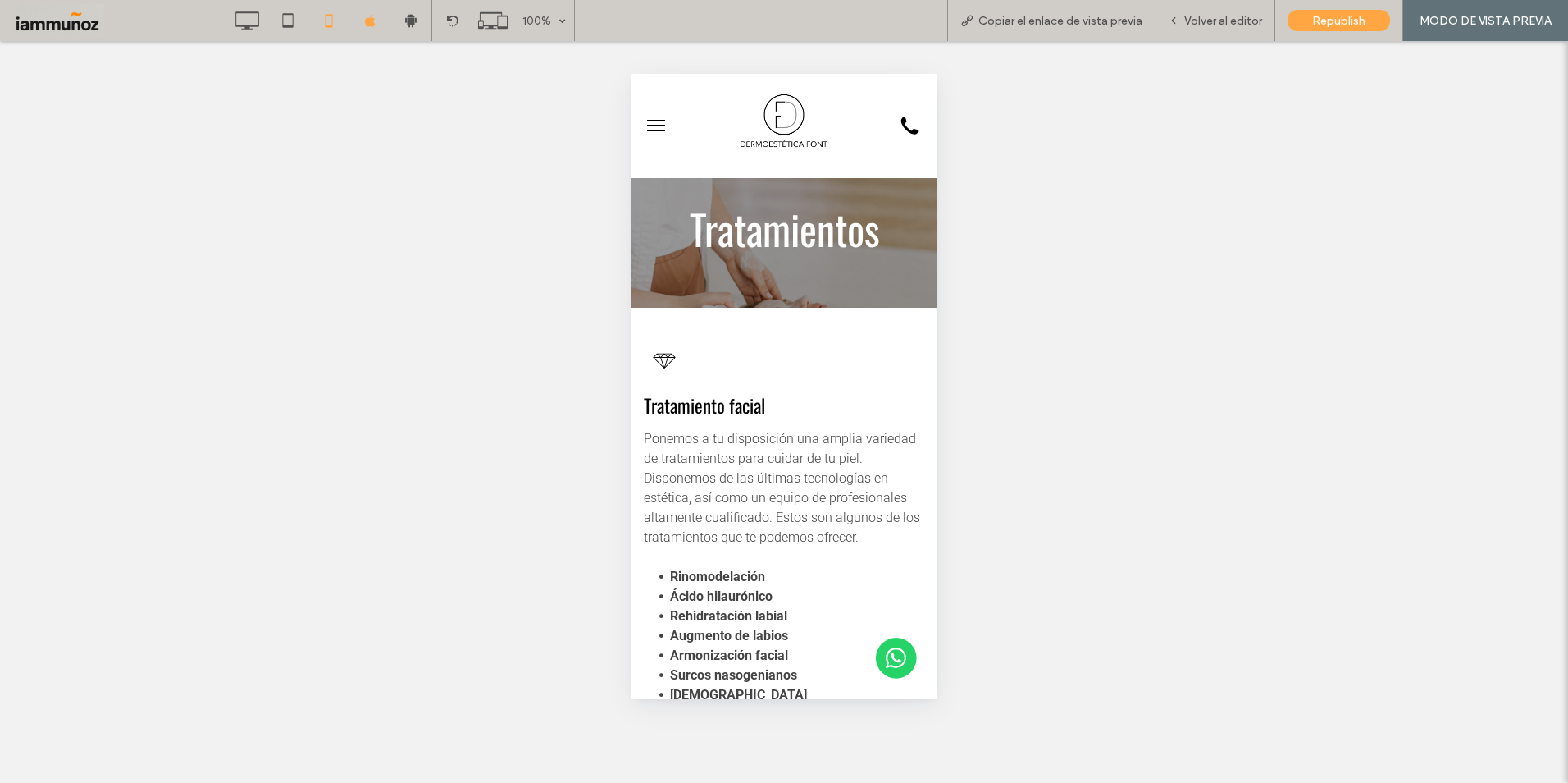
scroll to position [0, 0]
click at [778, 121] on img at bounding box center [784, 126] width 125 height 100
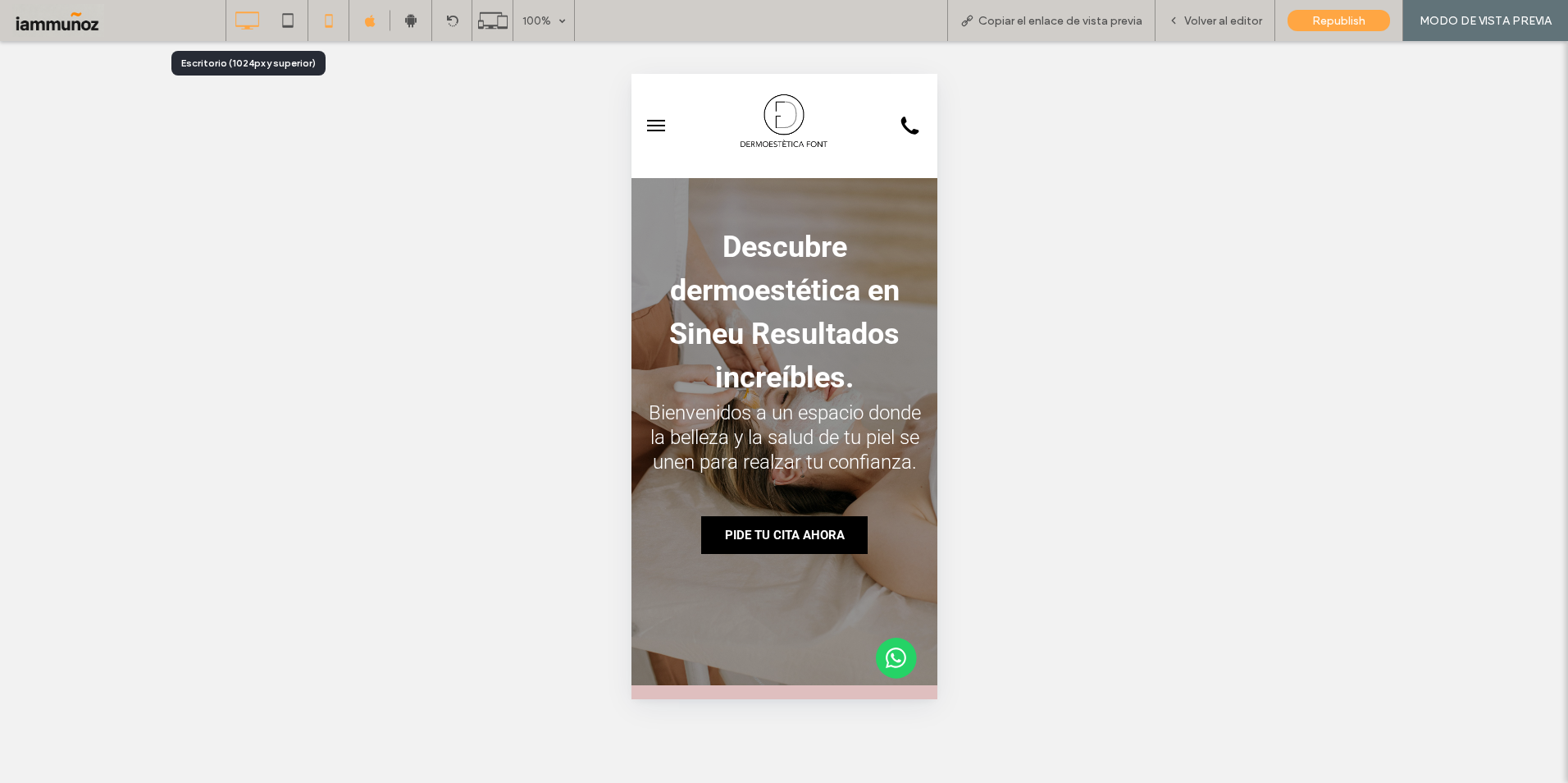
click at [259, 27] on icon at bounding box center [246, 20] width 33 height 33
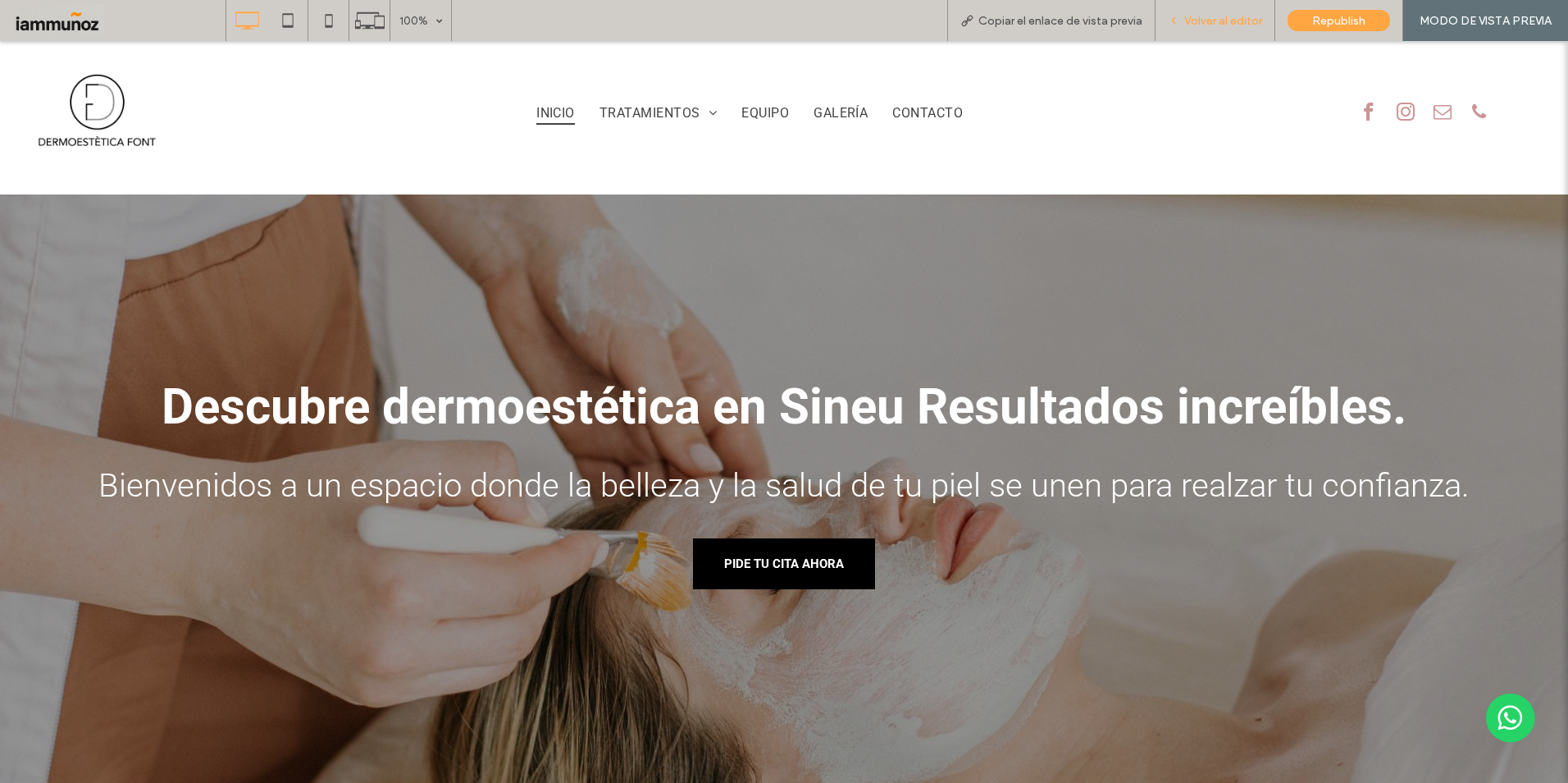
click at [1188, 18] on span "Volver al editor" at bounding box center [1223, 21] width 78 height 14
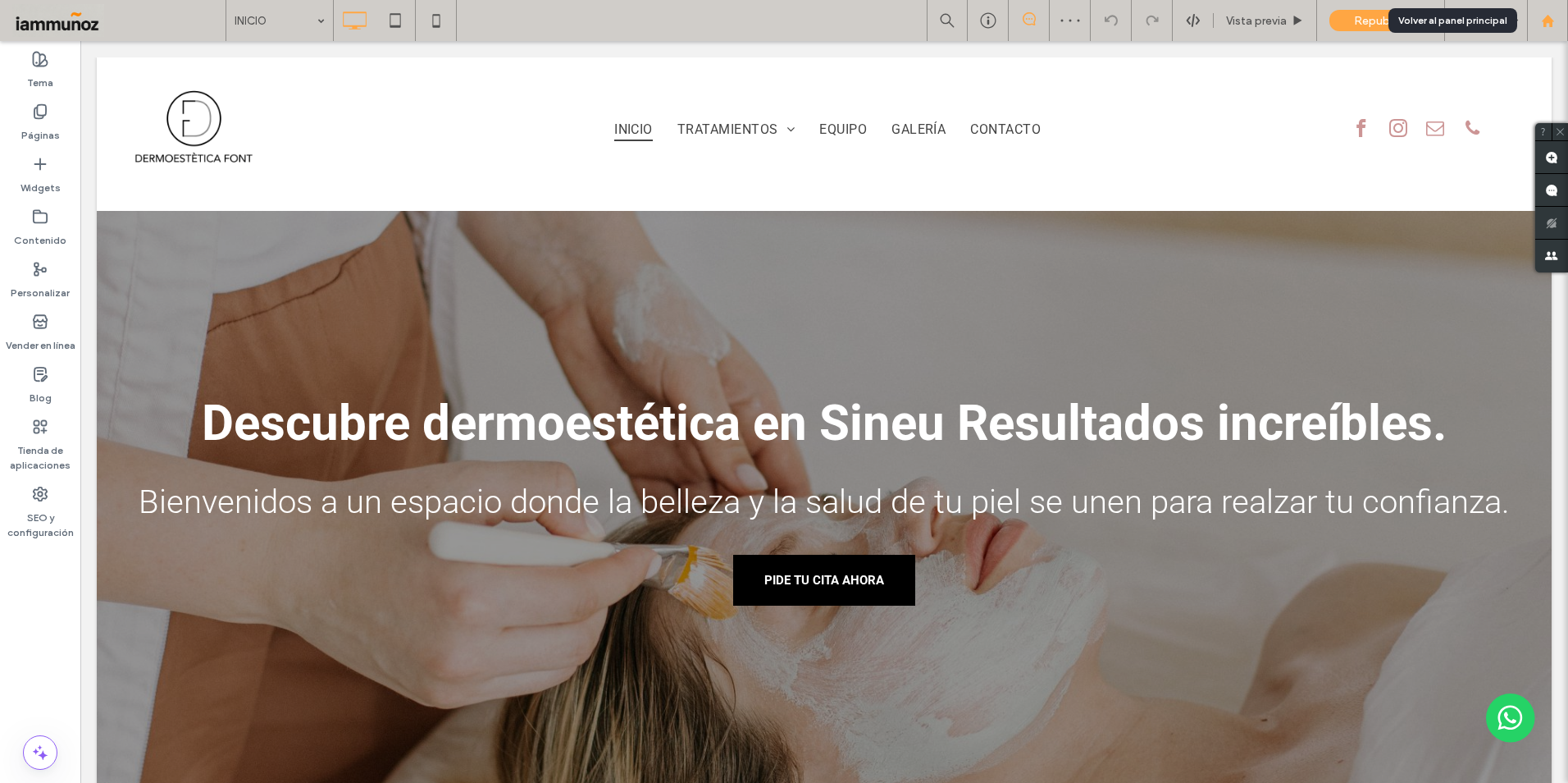
click at [1553, 32] on div at bounding box center [1546, 20] width 41 height 41
